Goal: Information Seeking & Learning: Compare options

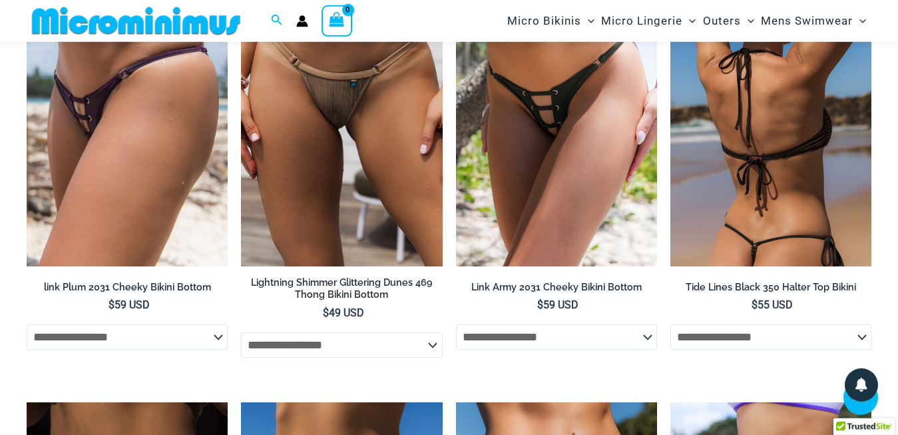
scroll to position [3587, 0]
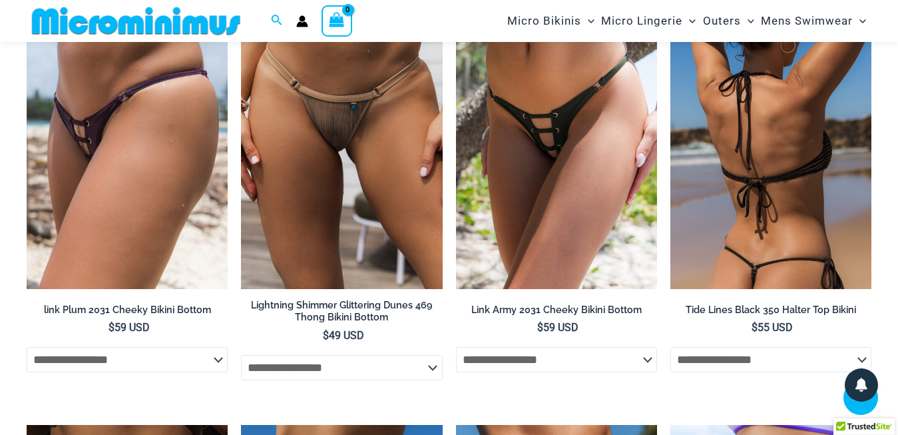
click at [816, 156] on img at bounding box center [770, 137] width 201 height 301
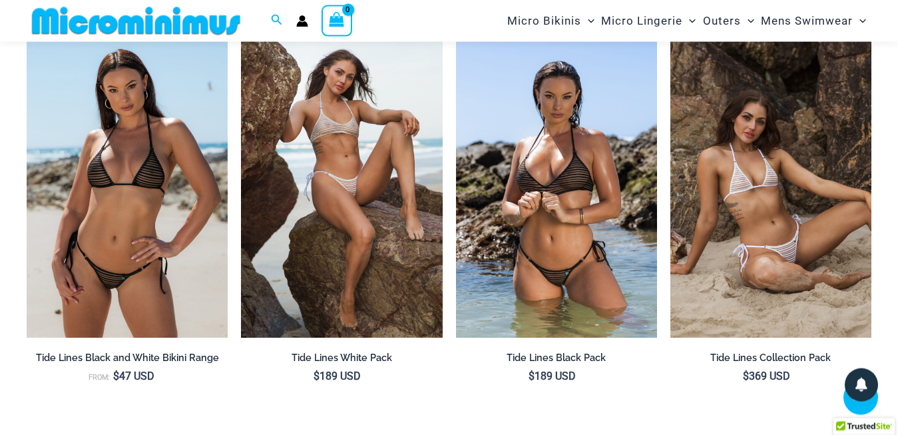
scroll to position [1216, 0]
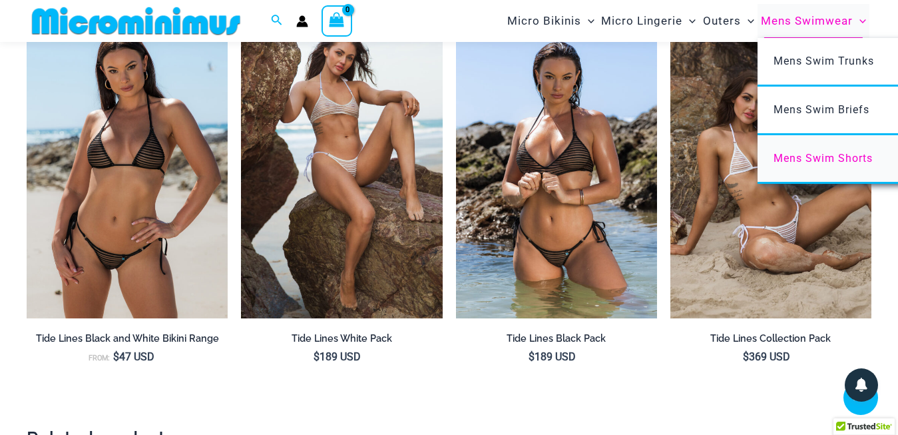
click at [826, 162] on span "Mens Swim Shorts" at bounding box center [822, 158] width 99 height 13
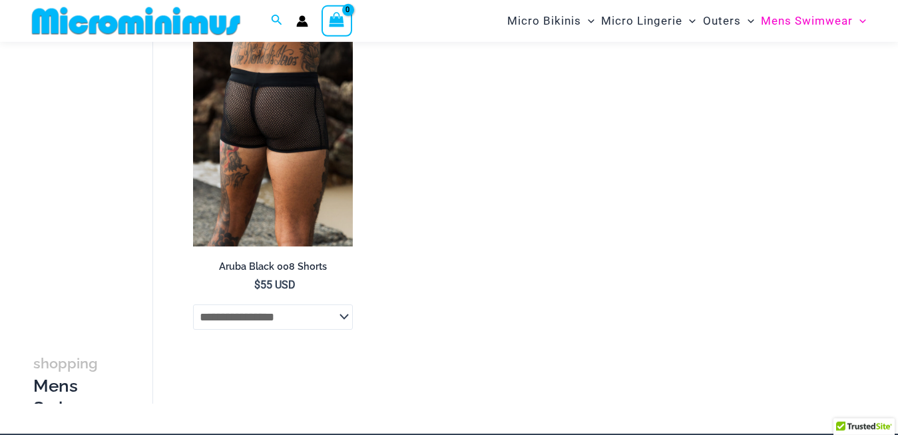
scroll to position [124, 0]
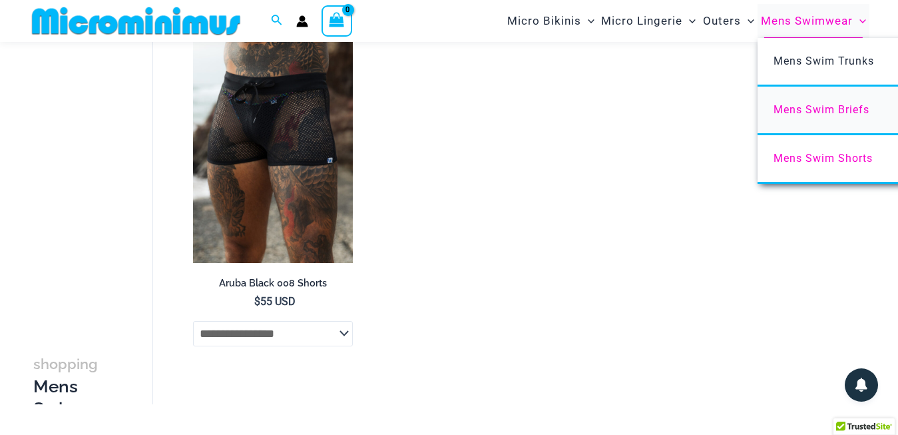
click at [830, 108] on span "Mens Swim Briefs" at bounding box center [821, 109] width 96 height 13
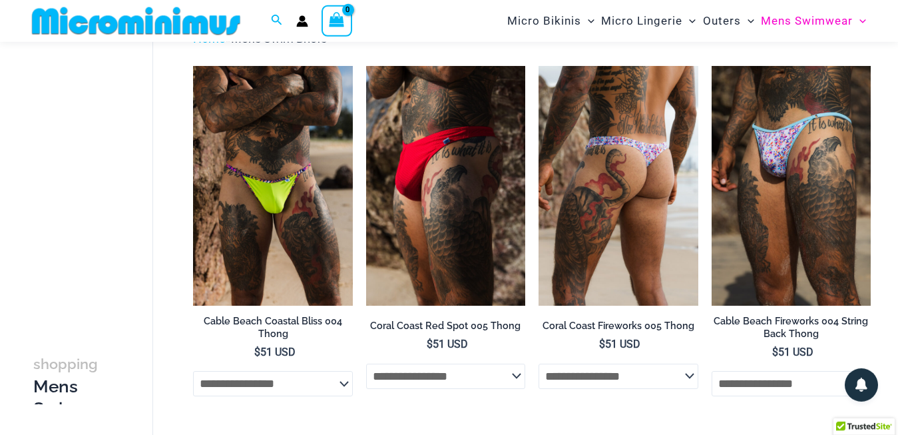
scroll to position [56, 0]
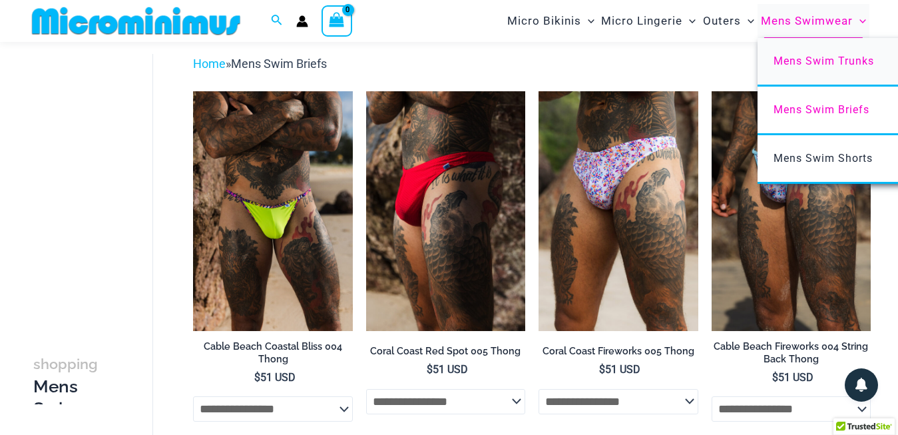
click at [799, 63] on span "Mens Swim Trunks" at bounding box center [823, 61] width 100 height 13
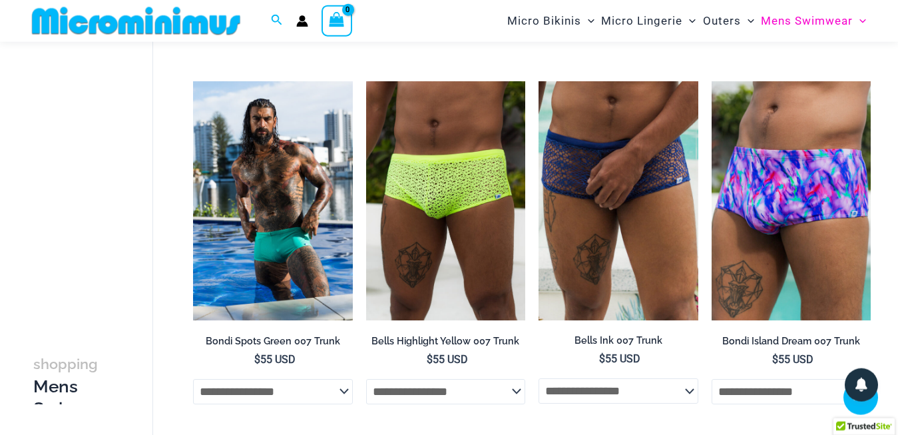
scroll to position [395, 0]
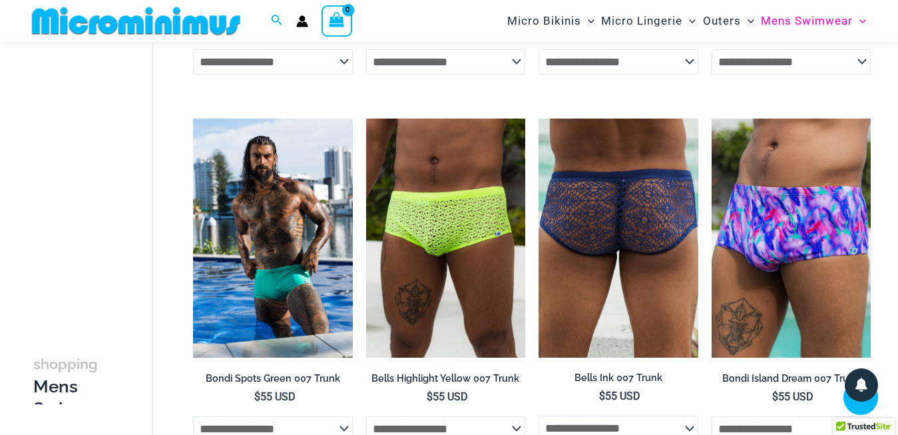
click at [663, 232] on img at bounding box center [617, 237] width 159 height 239
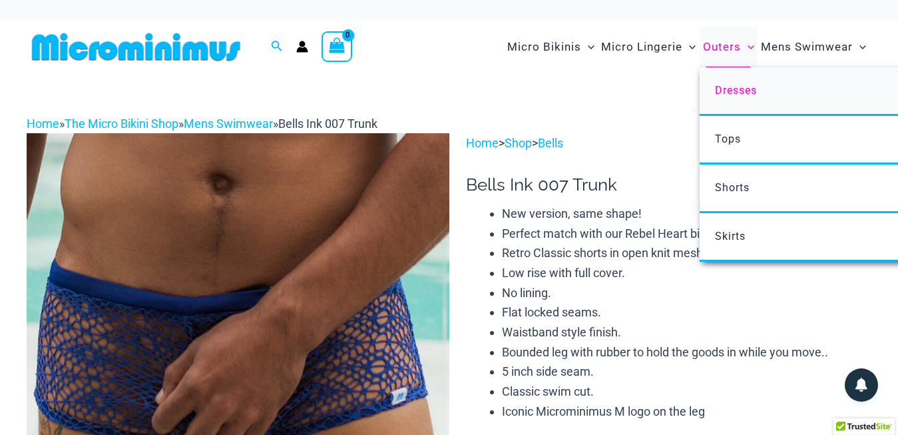
click at [731, 90] on span "Dresses" at bounding box center [736, 90] width 42 height 13
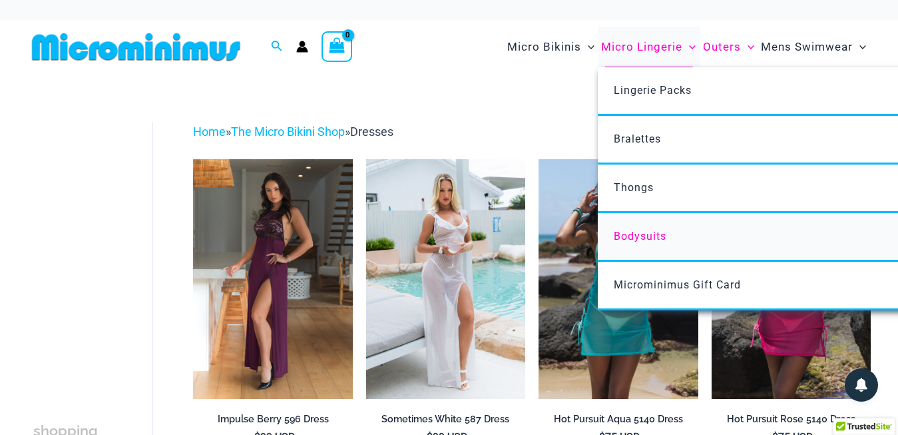
click at [645, 236] on span "Bodysuits" at bounding box center [640, 236] width 53 height 13
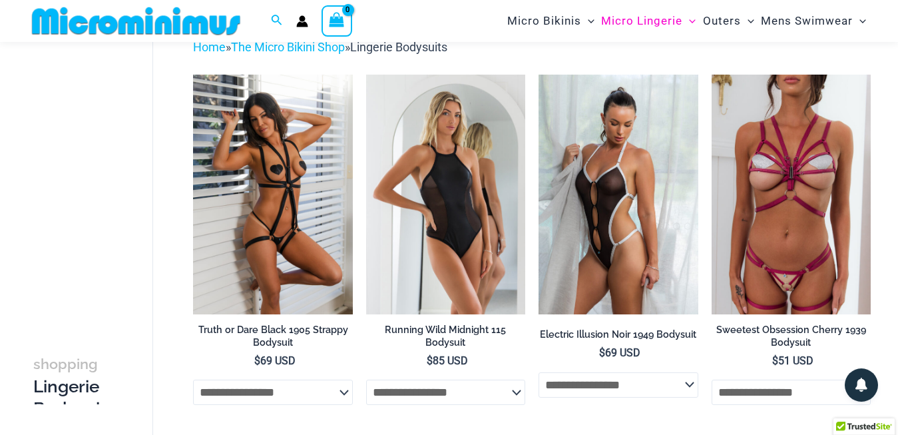
scroll to position [56, 0]
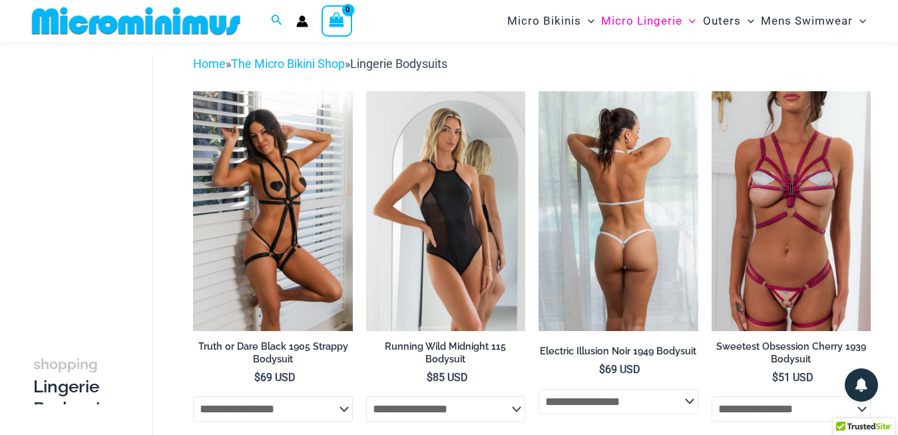
click at [643, 213] on img at bounding box center [617, 210] width 159 height 239
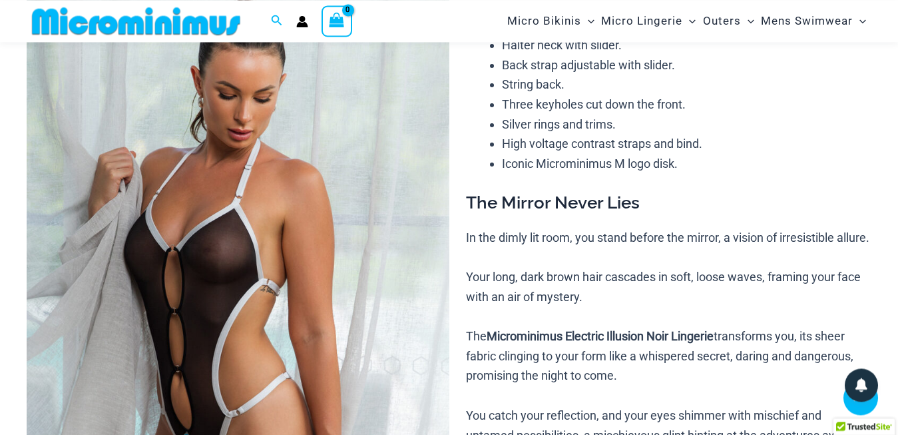
scroll to position [135, 0]
